Goal: Information Seeking & Learning: Learn about a topic

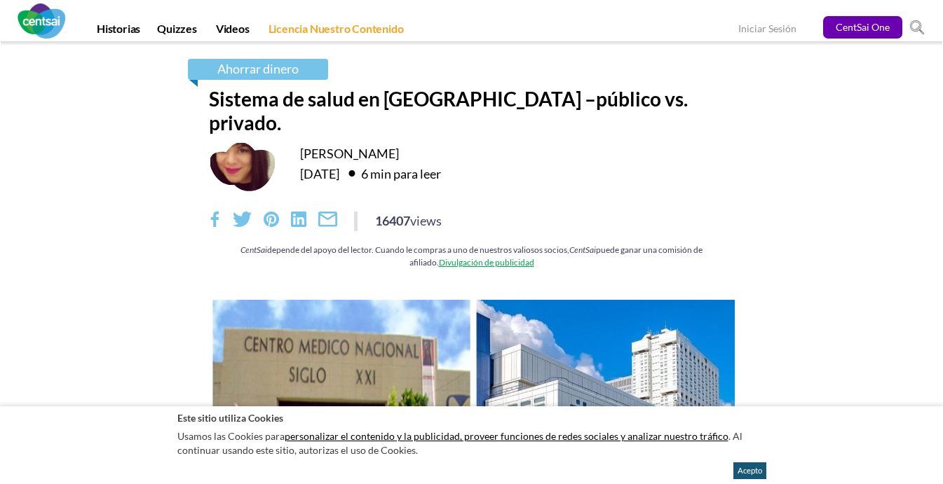
click at [745, 468] on button "Acepto" at bounding box center [749, 471] width 33 height 17
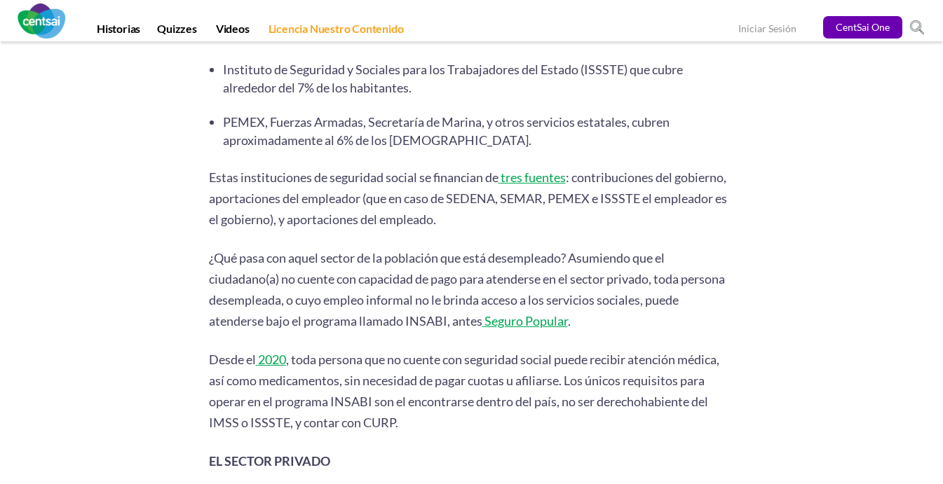
scroll to position [620, 0]
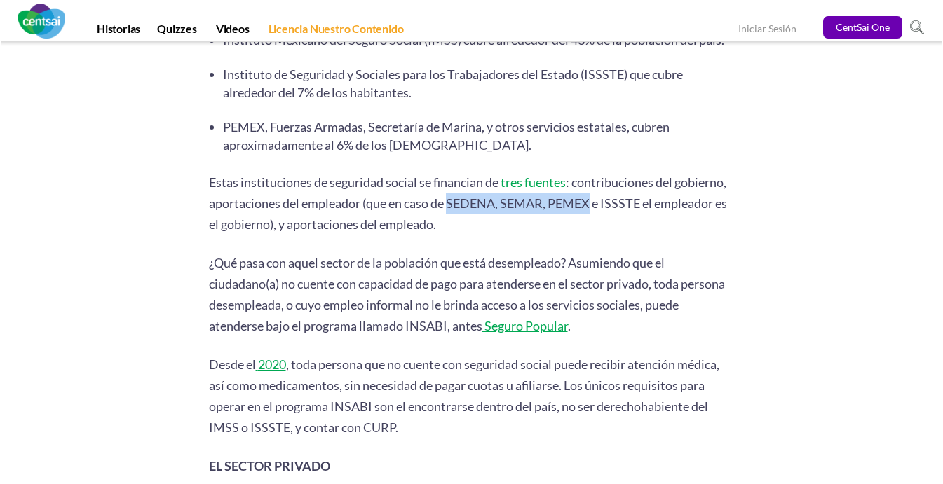
drag, startPoint x: 449, startPoint y: 198, endPoint x: 591, endPoint y: 201, distance: 141.6
click at [591, 201] on span ": contribuciones del gobierno, aportaciones del empleador (que en caso de SEDEN…" at bounding box center [468, 203] width 518 height 57
drag, startPoint x: 448, startPoint y: 196, endPoint x: 590, endPoint y: 193, distance: 141.6
click at [590, 193] on span ": contribuciones del gobierno, aportaciones del empleador (que en caso de SEDEN…" at bounding box center [468, 203] width 518 height 57
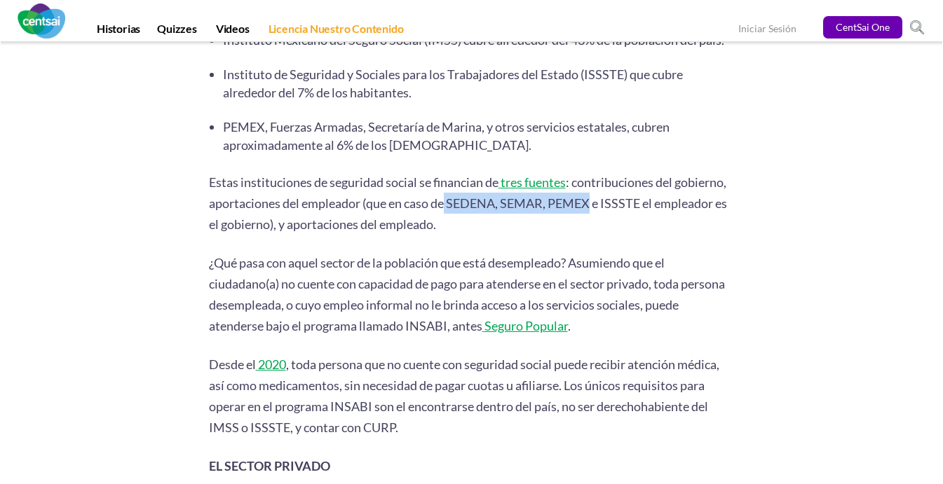
copy span "SEDENA, [GEOGRAPHIC_DATA], PEMEX"
click at [489, 97] on ul "Instituto Mexicano del Seguro Social (IMSS) cubre alrededor del 43% de la pobla…" at bounding box center [479, 92] width 512 height 123
